Goal: Task Accomplishment & Management: Use online tool/utility

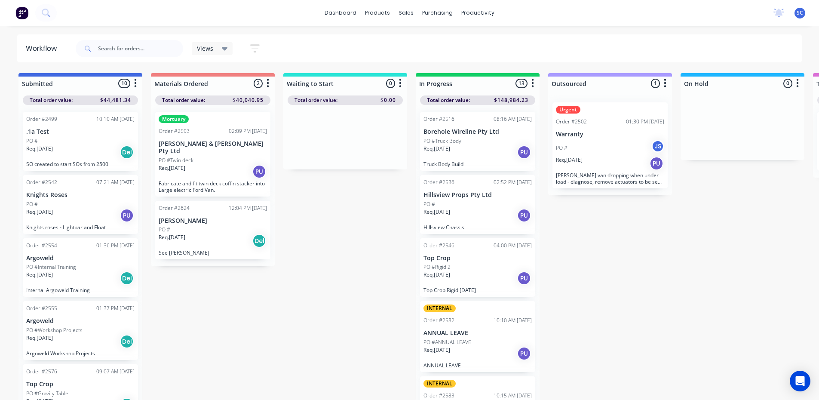
click at [511, 42] on div "Views Save new view None (Default) edit Dashboard edit Dashboard 1 edit Workflo…" at bounding box center [438, 49] width 729 height 26
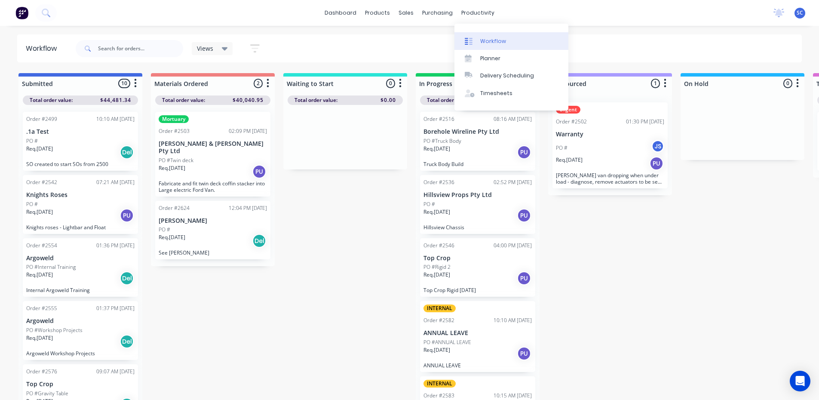
click at [490, 41] on div "Workflow" at bounding box center [493, 41] width 26 height 8
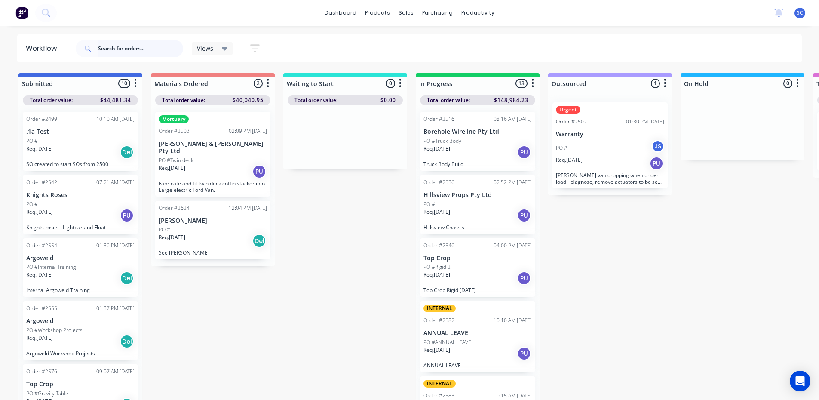
click at [128, 51] on input "text" at bounding box center [140, 48] width 85 height 17
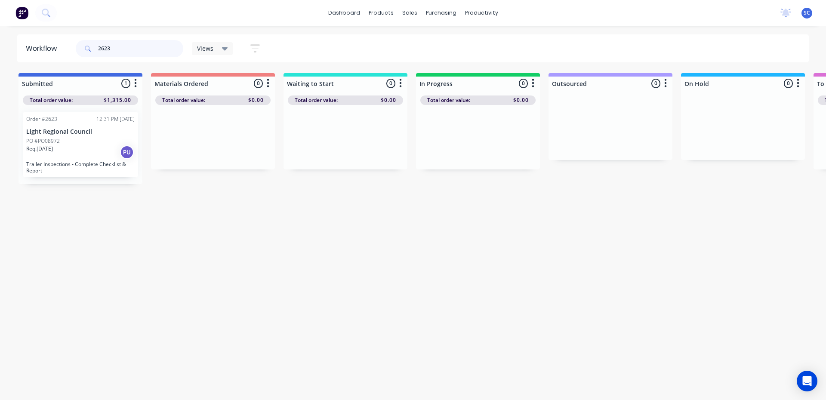
type input "2623"
click at [87, 150] on div "Req. [DATE] PU" at bounding box center [80, 152] width 108 height 15
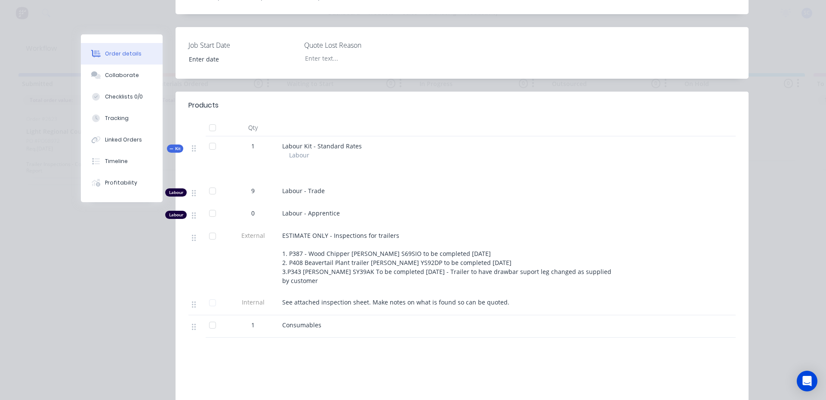
scroll to position [215, 0]
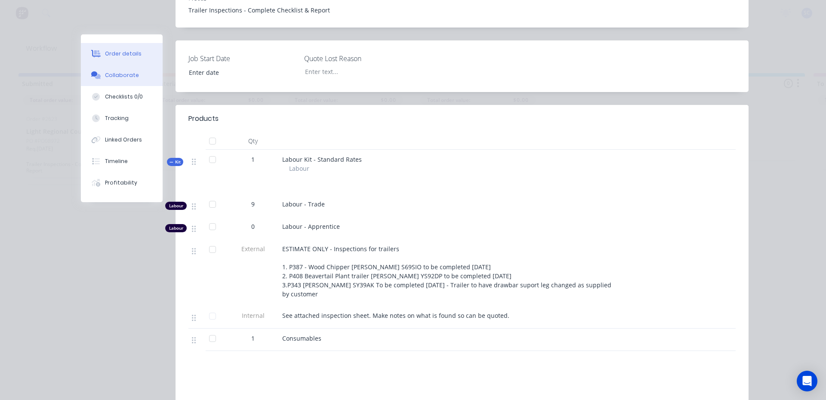
click at [132, 79] on div "Collaborate" at bounding box center [122, 75] width 34 height 8
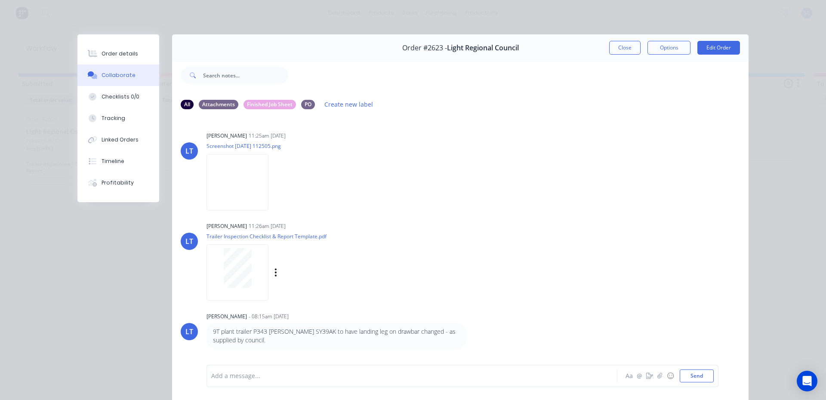
click at [252, 266] on div at bounding box center [237, 268] width 54 height 40
click at [138, 53] on button "Order details" at bounding box center [118, 54] width 82 height 22
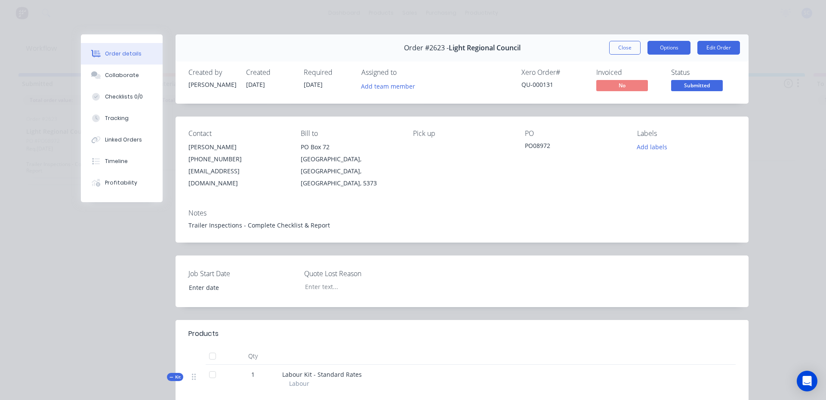
click at [652, 48] on button "Options" at bounding box center [668, 48] width 43 height 14
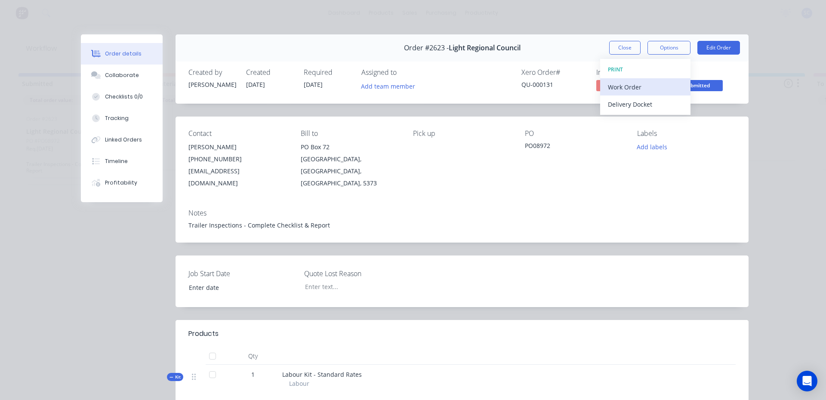
click at [643, 86] on div "Work Order" at bounding box center [645, 87] width 75 height 12
click at [647, 103] on div "Standard" at bounding box center [645, 104] width 75 height 12
